Goal: Information Seeking & Learning: Learn about a topic

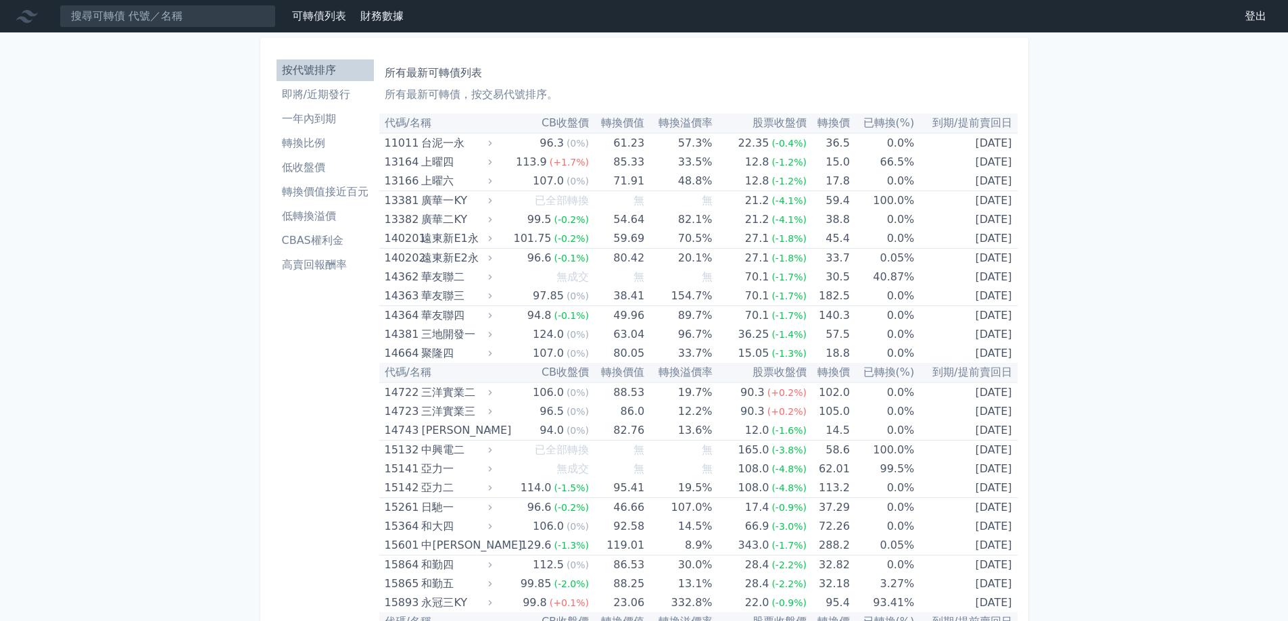
click at [346, 101] on li "即將/近期發行" at bounding box center [325, 95] width 97 height 16
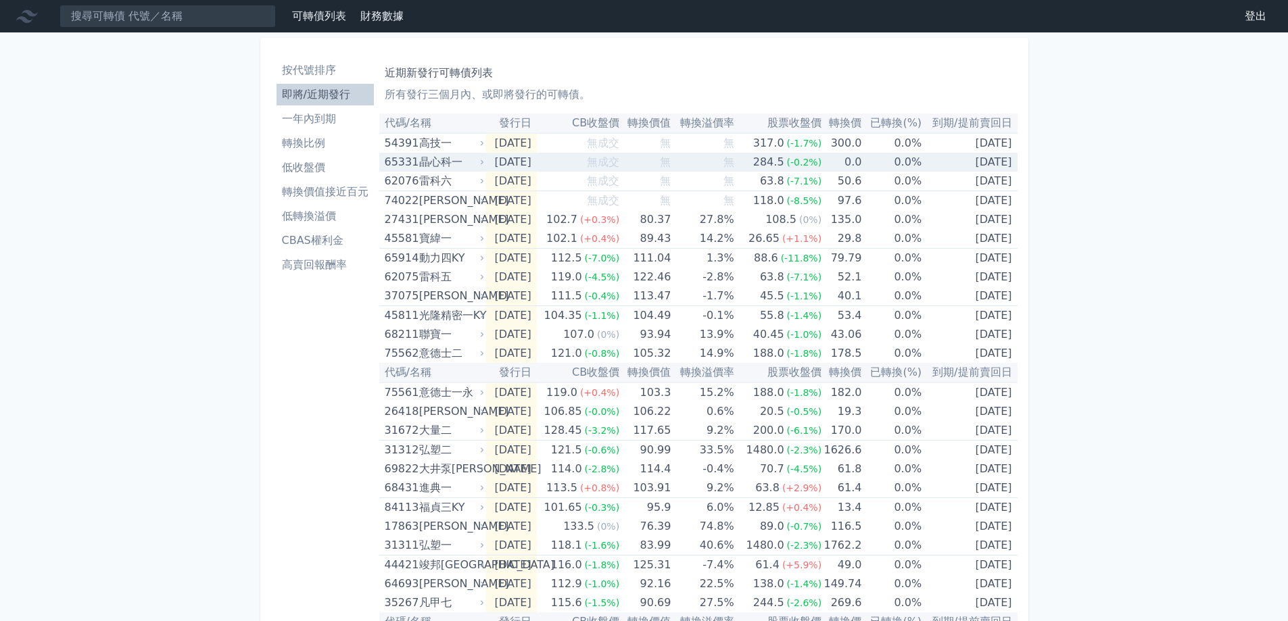
click at [468, 155] on div "晶心科一" at bounding box center [450, 162] width 62 height 19
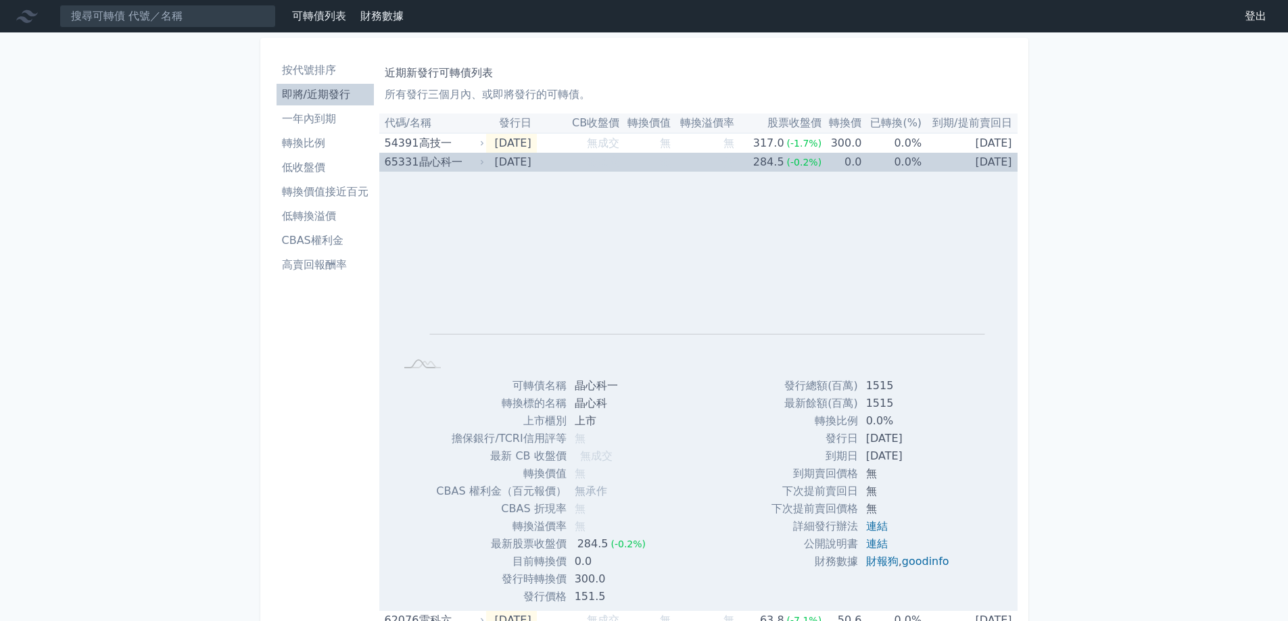
click at [466, 156] on div "晶心科一" at bounding box center [450, 162] width 62 height 19
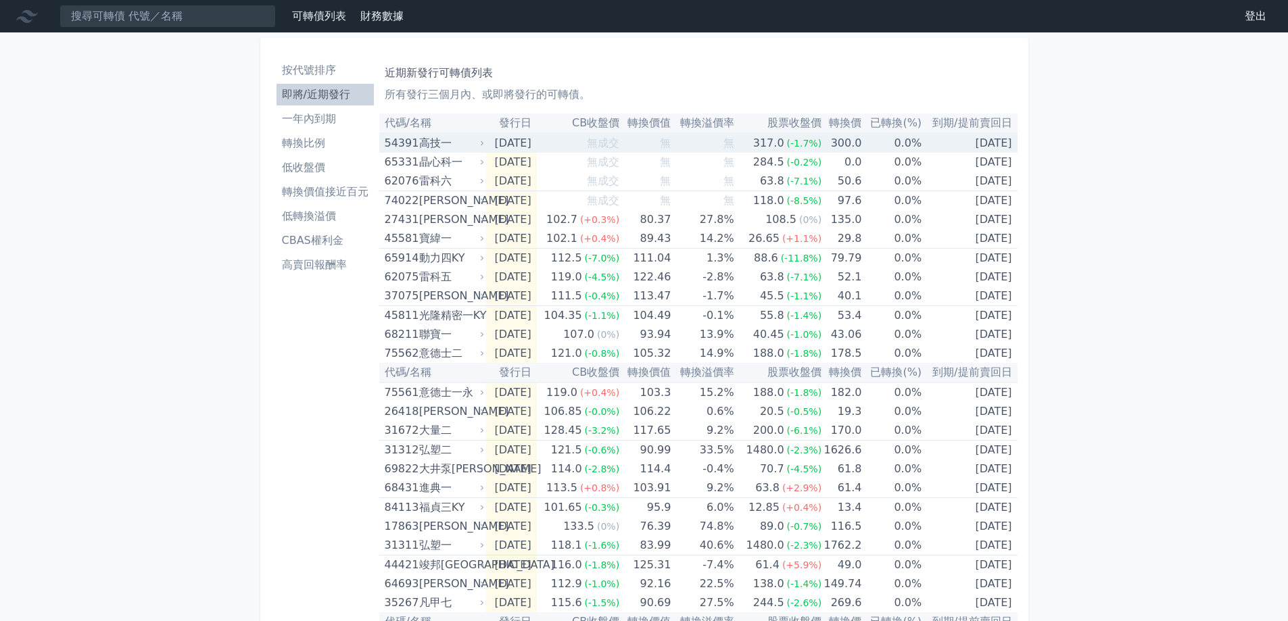
click at [460, 137] on div "高技一" at bounding box center [450, 143] width 62 height 19
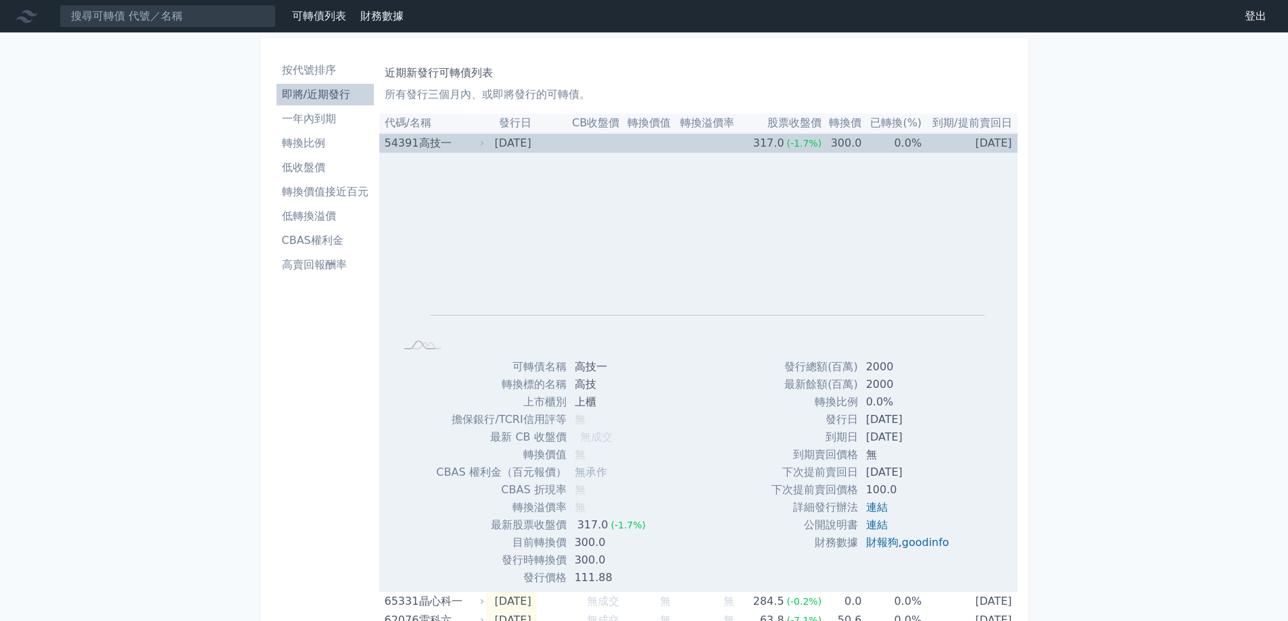
click at [458, 142] on div "高技一" at bounding box center [450, 143] width 62 height 19
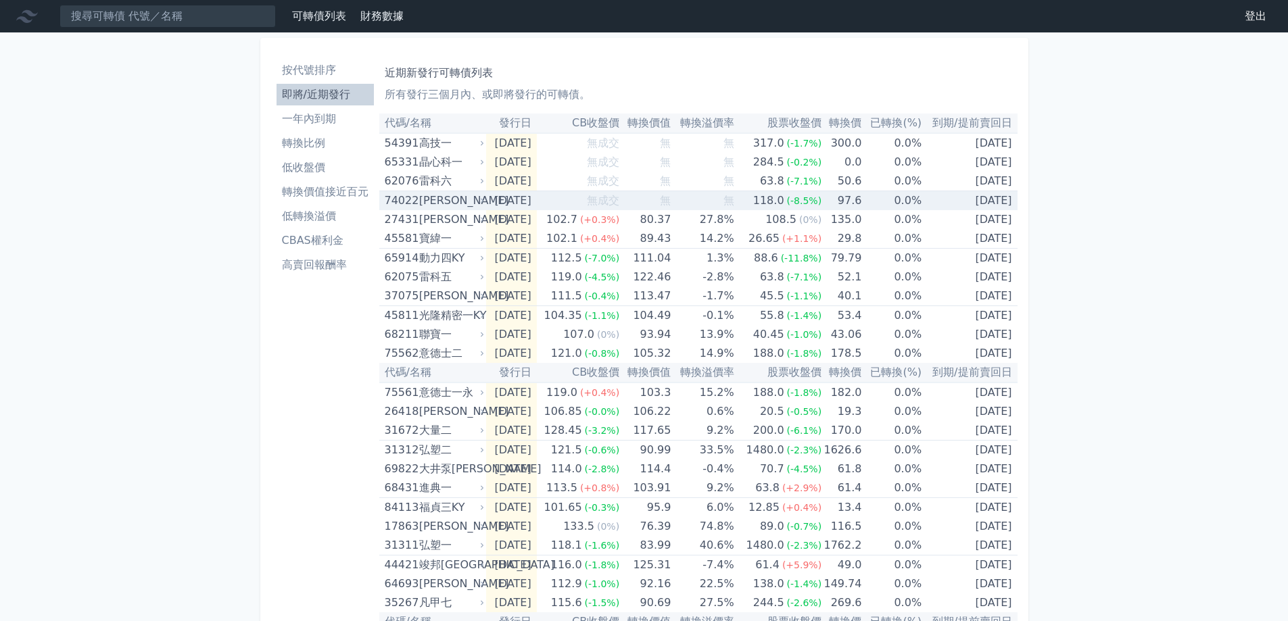
click at [449, 208] on div "[PERSON_NAME]" at bounding box center [450, 200] width 62 height 19
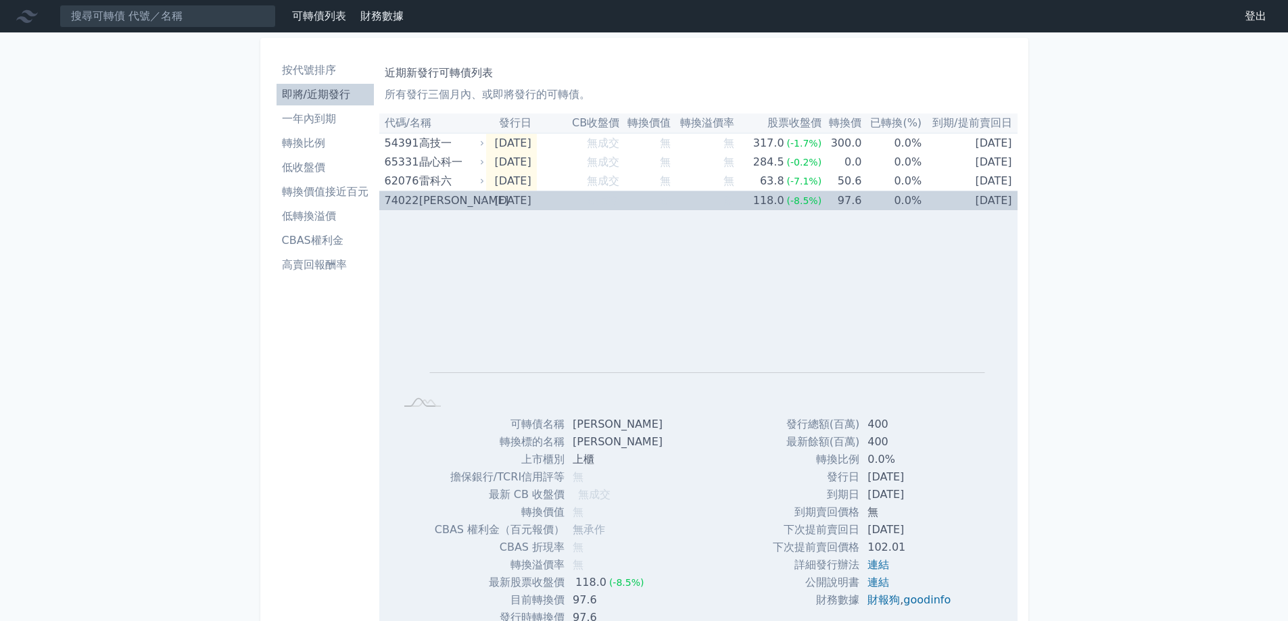
click at [449, 208] on div "[PERSON_NAME]" at bounding box center [450, 200] width 62 height 19
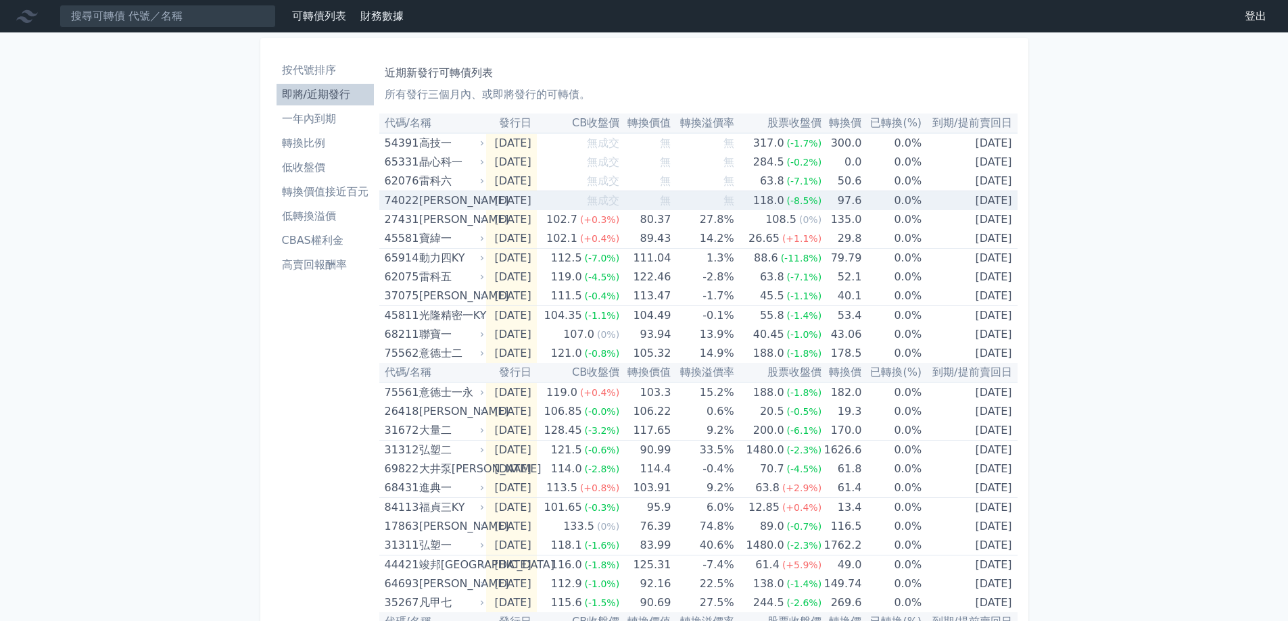
click at [481, 204] on icon at bounding box center [482, 201] width 9 height 9
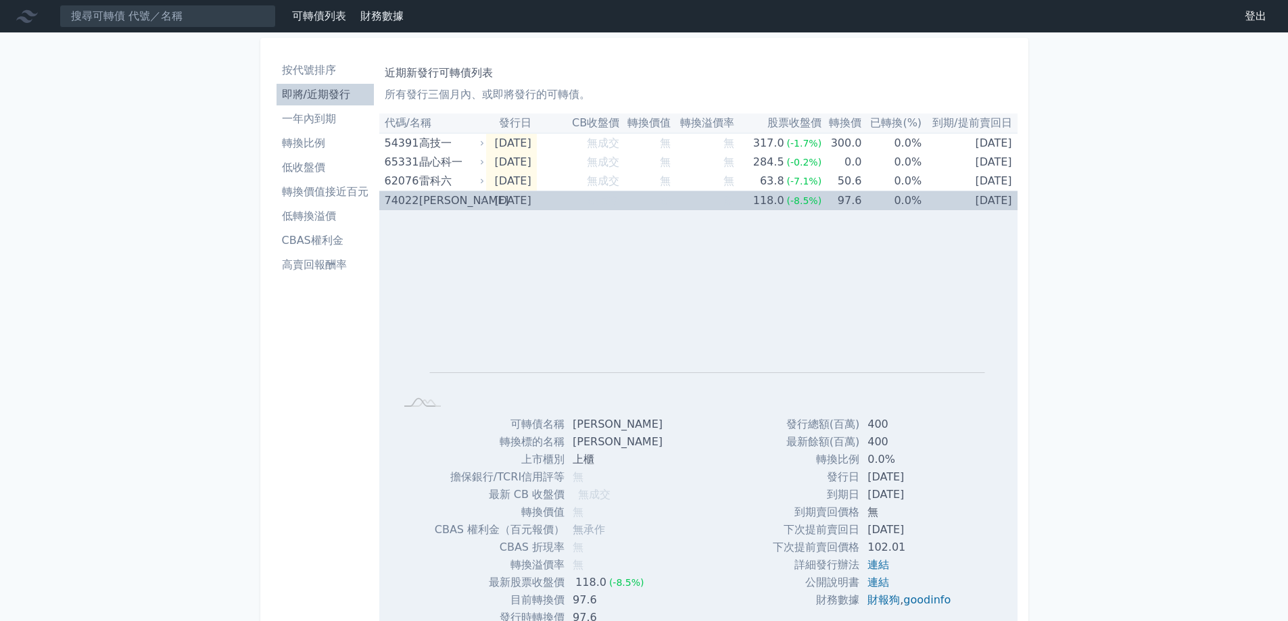
click at [481, 204] on icon at bounding box center [482, 201] width 9 height 9
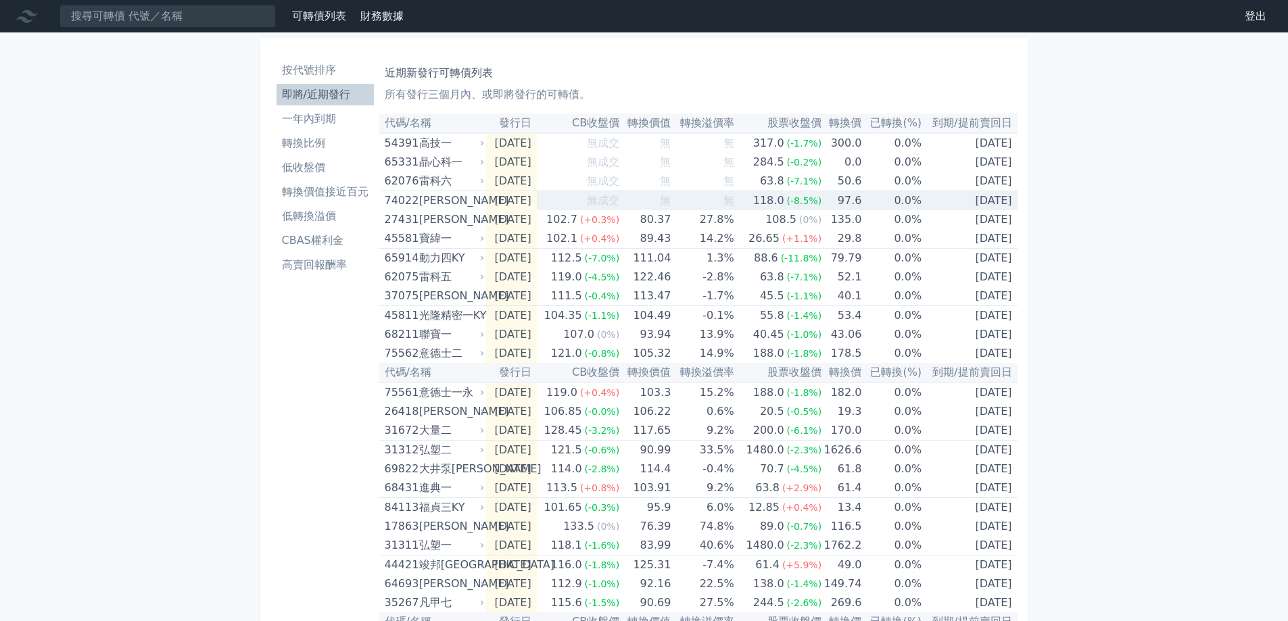
click at [481, 203] on icon at bounding box center [482, 201] width 9 height 9
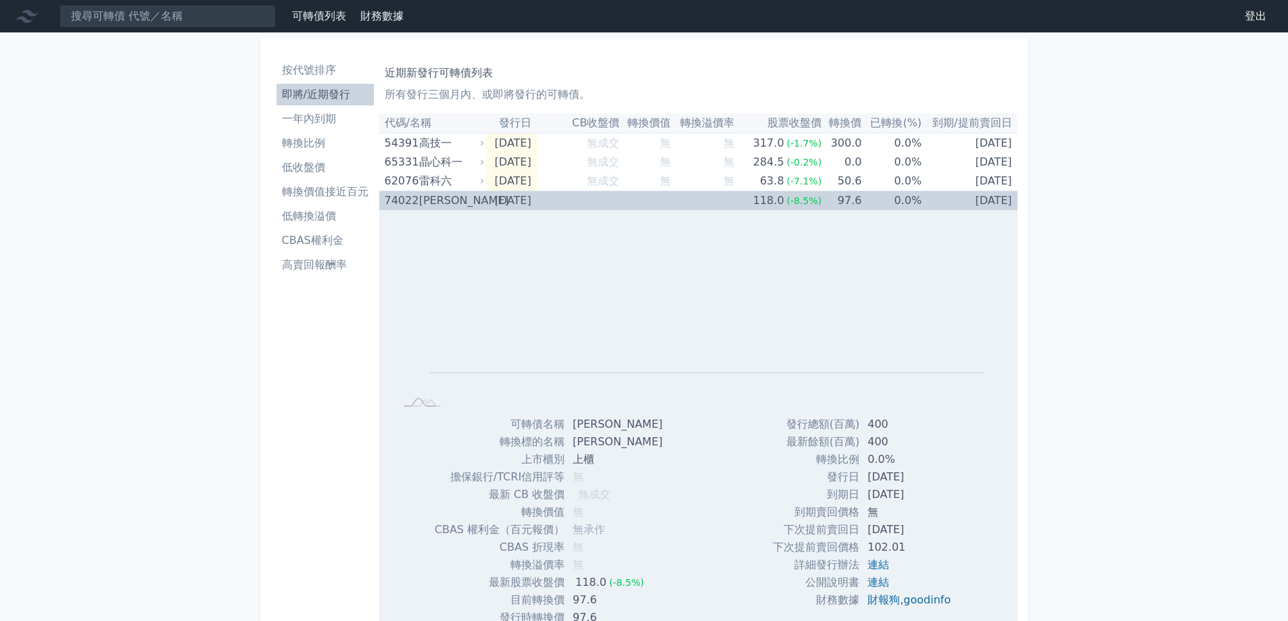
click at [481, 203] on icon at bounding box center [482, 201] width 9 height 9
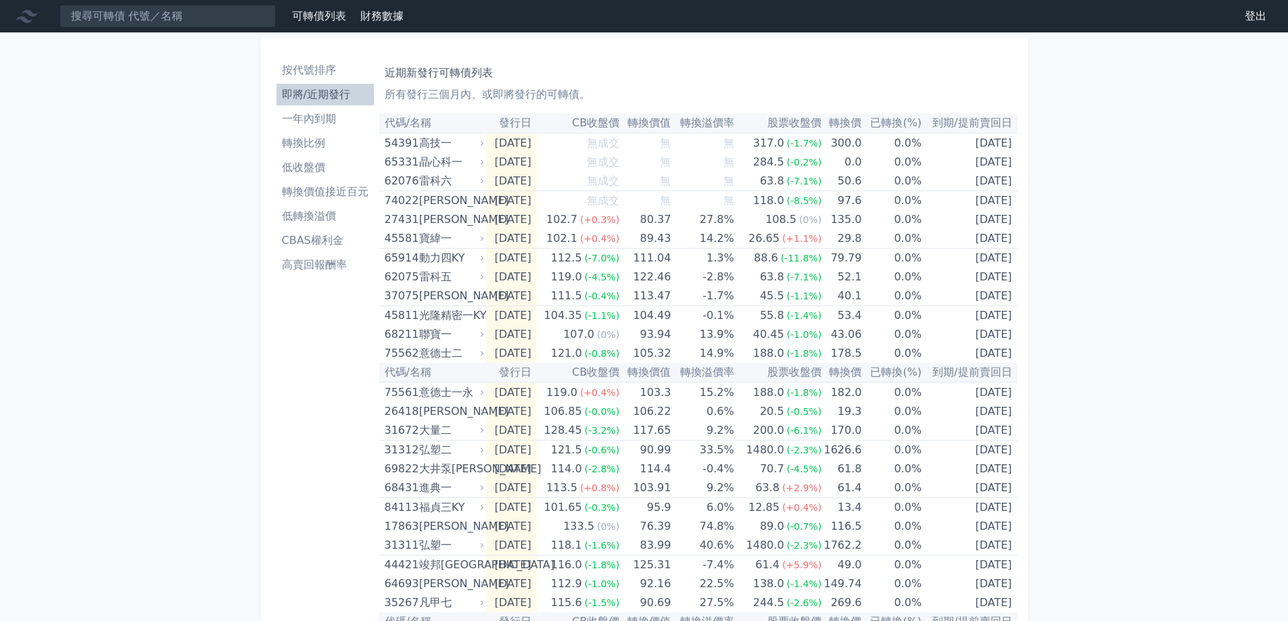
click at [235, 37] on div "可轉債列表 財務數據 可轉債列表 財務數據 登出 登出 按代號排序 即將/近期發行 一年內到期 轉換比例 低收盤價 轉換價值接近百元 低轉換溢價" at bounding box center [644, 509] width 1288 height 1018
click at [225, 18] on input at bounding box center [168, 16] width 216 height 23
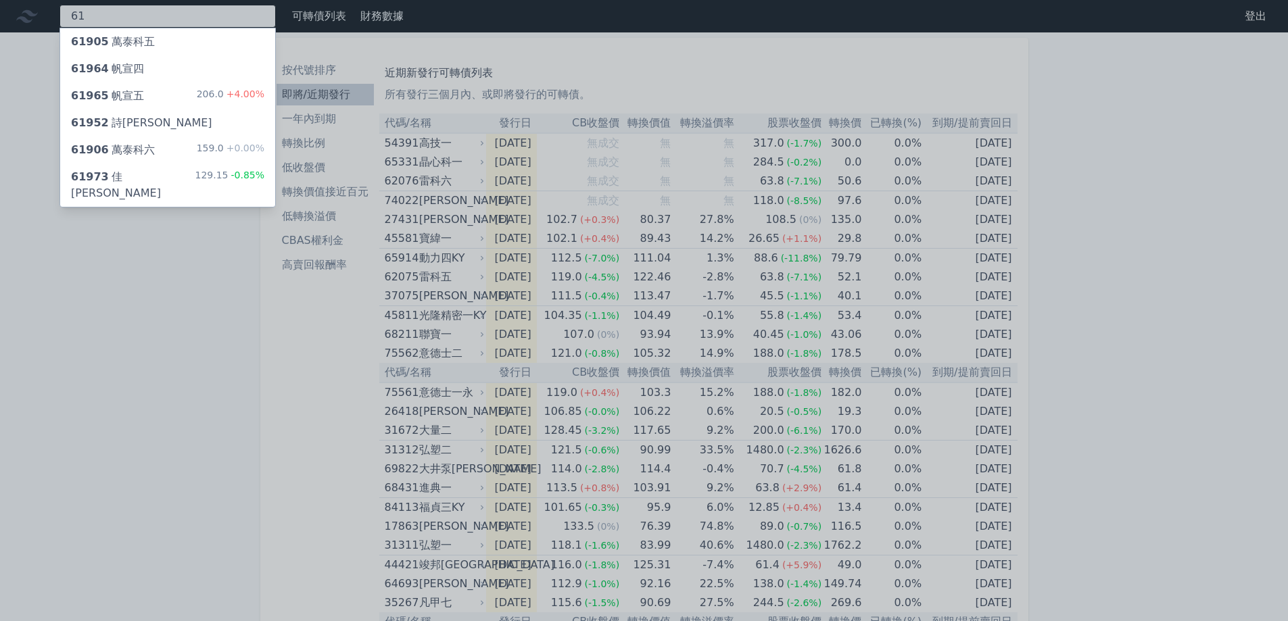
type input "6"
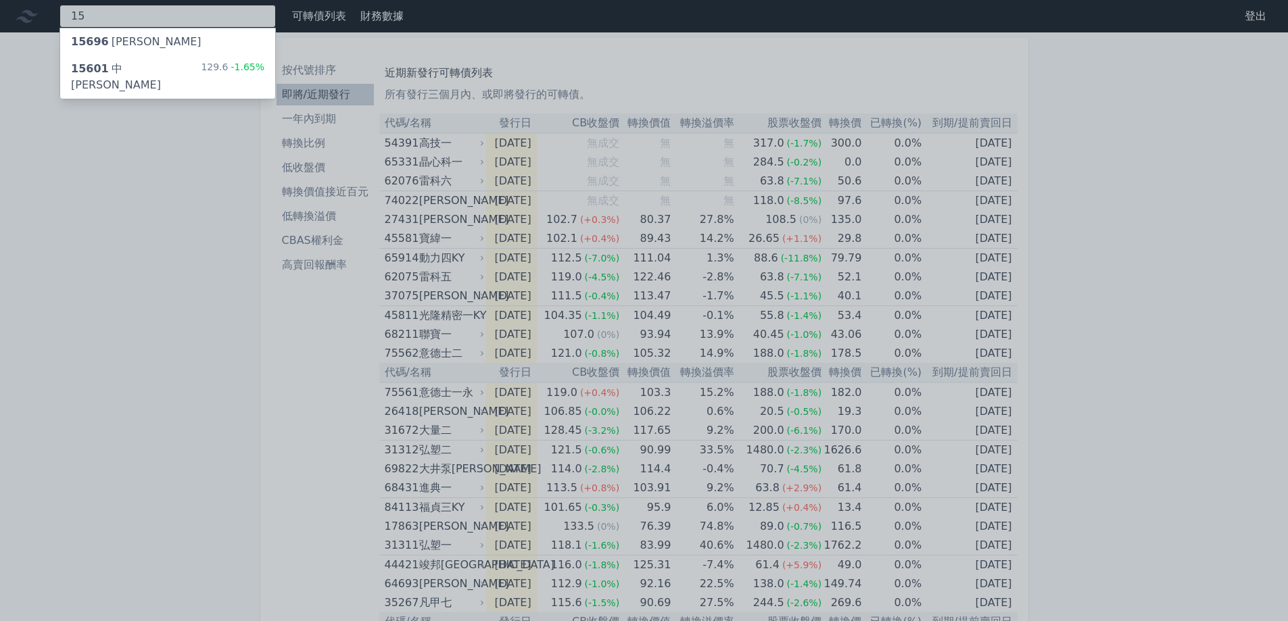
type input "1"
